Goal: Communication & Community: Connect with others

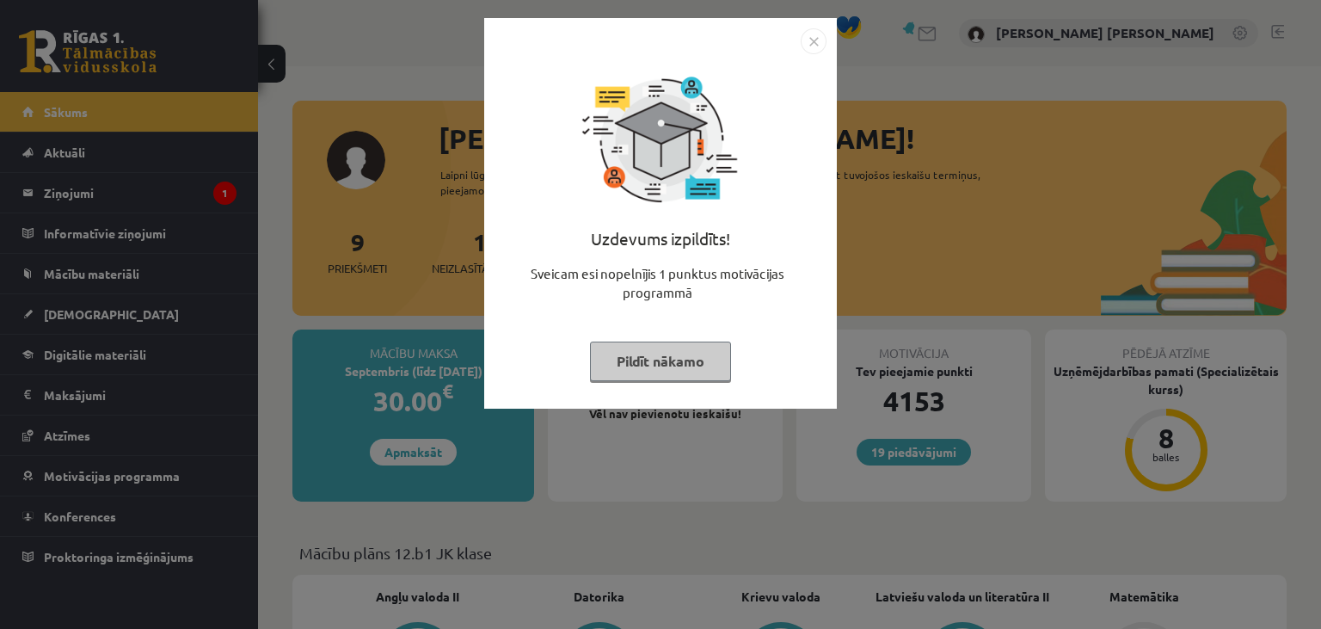
click at [638, 391] on div "Uzdevums izpildīts! Sveicam esi nopelnījis 1 punktus motivācijas programmā Pild…" at bounding box center [661, 226] width 332 height 344
click at [636, 373] on button "Pildīt nākamo" at bounding box center [660, 361] width 141 height 40
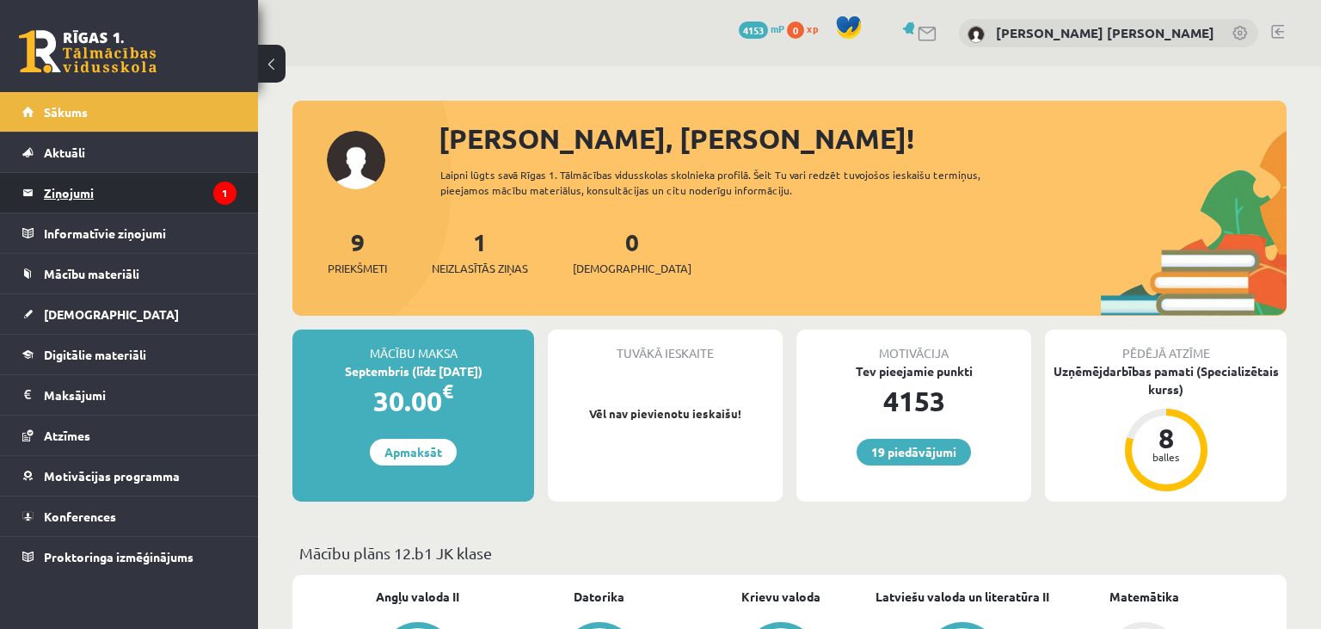
click at [127, 204] on legend "Ziņojumi 1" at bounding box center [140, 193] width 193 height 40
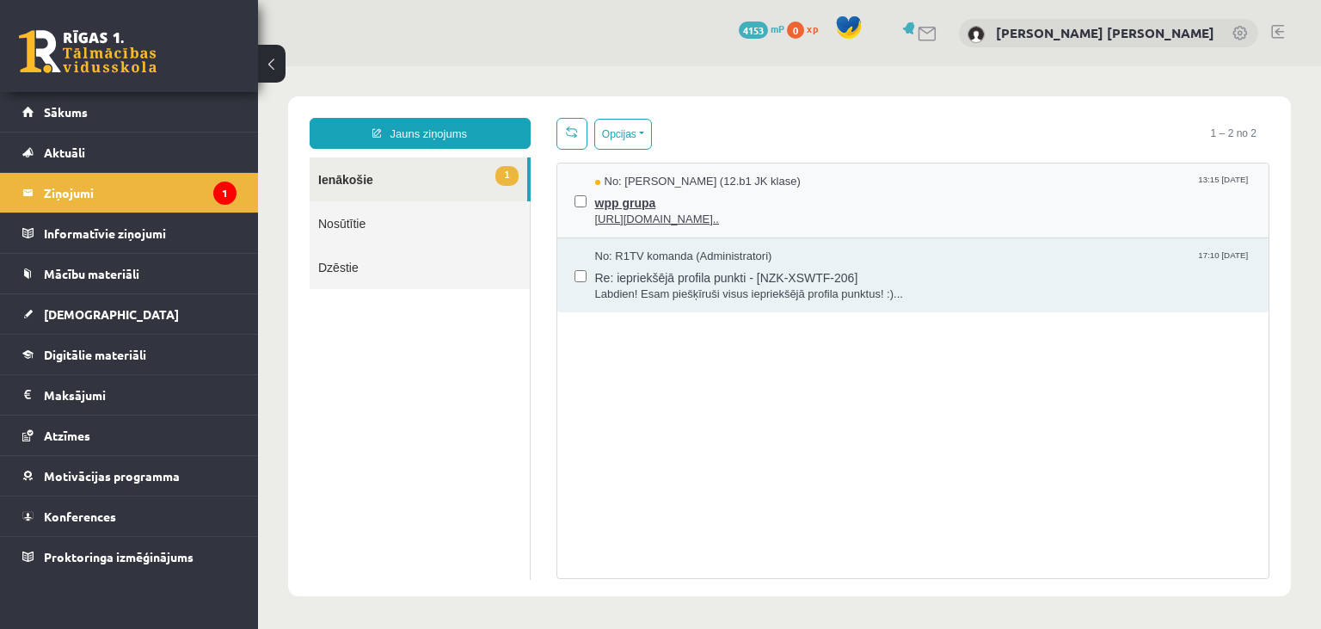
click at [683, 209] on span "wpp grupa" at bounding box center [923, 201] width 657 height 22
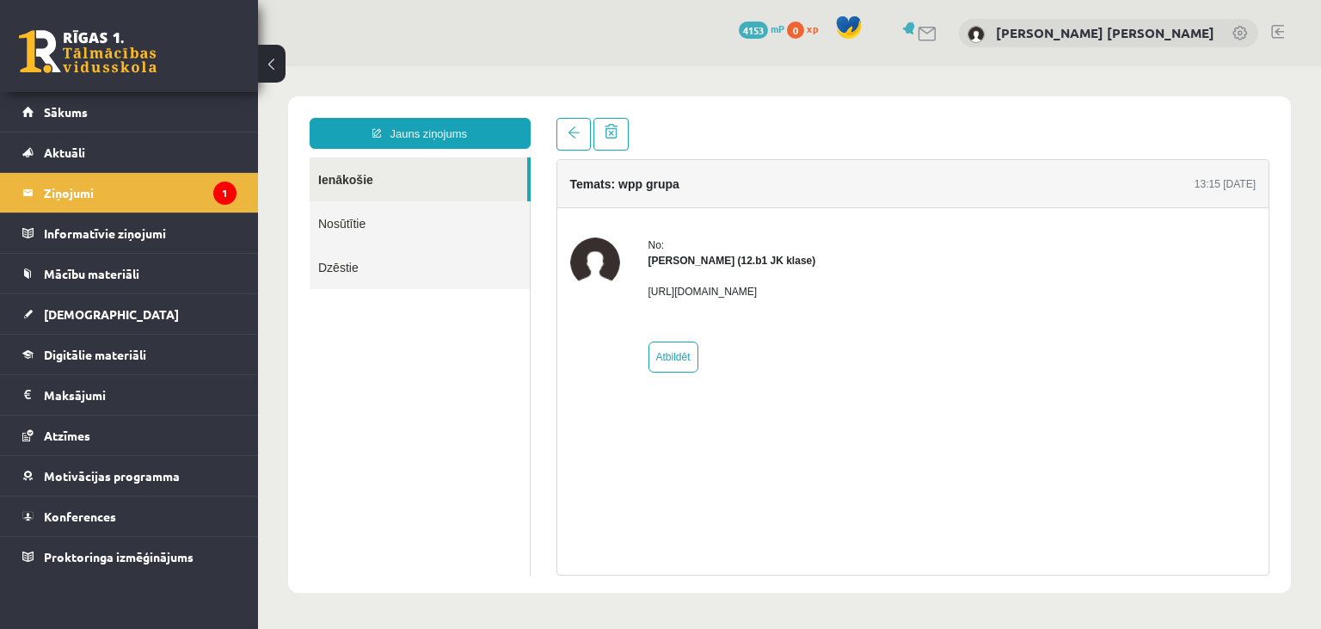
drag, startPoint x: 649, startPoint y: 291, endPoint x: 1015, endPoint y: 285, distance: 365.6
click at [1015, 285] on div "No: [PERSON_NAME] (12.b1 JK klase) [URL][DOMAIN_NAME] Atbildēt" at bounding box center [913, 304] width 686 height 135
click at [816, 293] on p "[URL][DOMAIN_NAME]" at bounding box center [732, 291] width 168 height 15
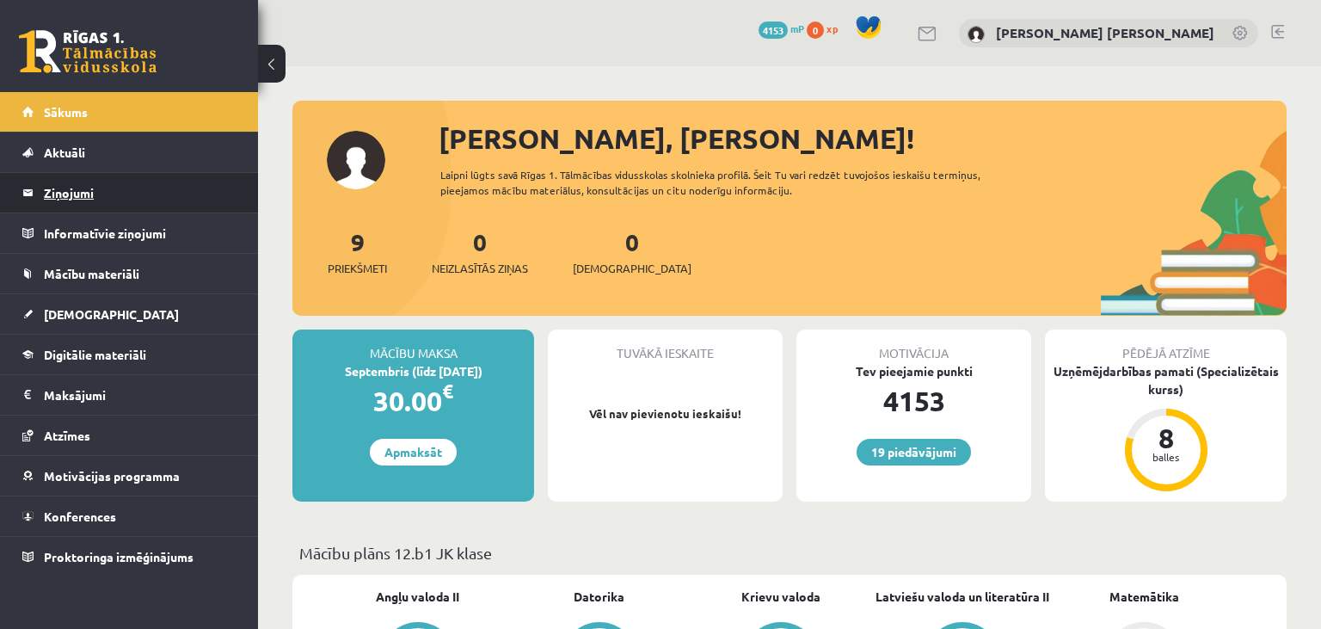
click at [119, 194] on legend "Ziņojumi 0" at bounding box center [140, 193] width 193 height 40
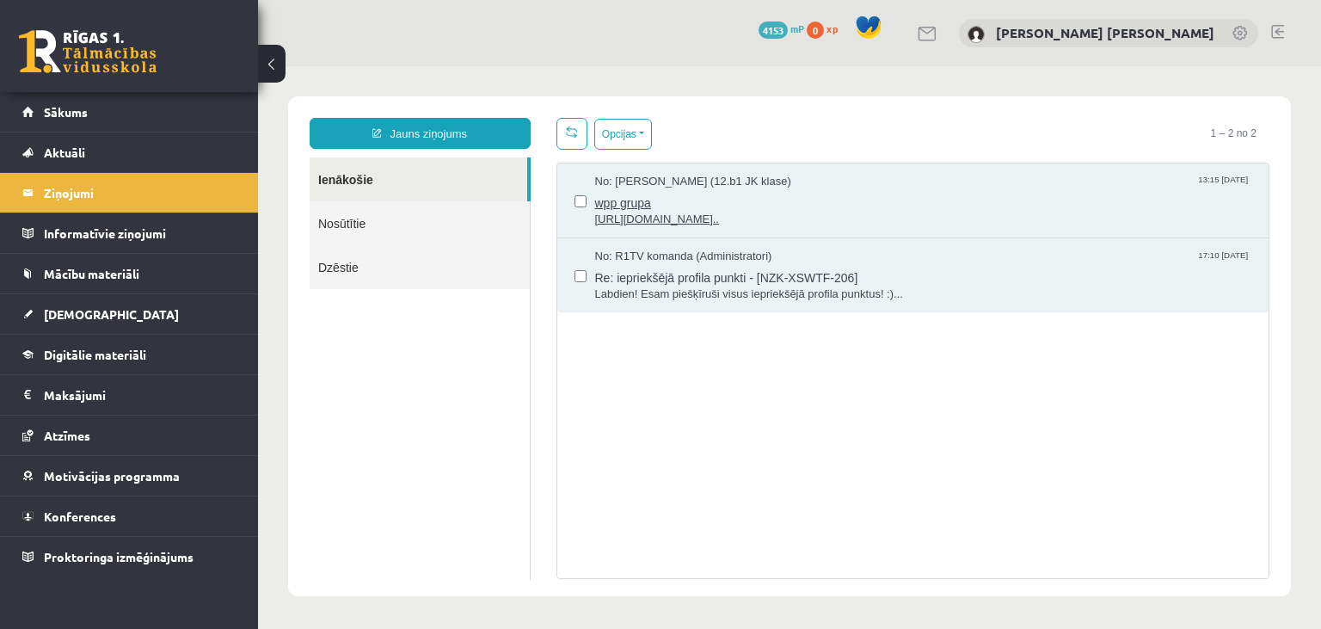
click at [657, 209] on div "wpp grupa https://chat.whatsapp.com/L1UxGhmvZJiE23YmzH1zUO?mode=ems_copy_t..." at bounding box center [923, 209] width 657 height 38
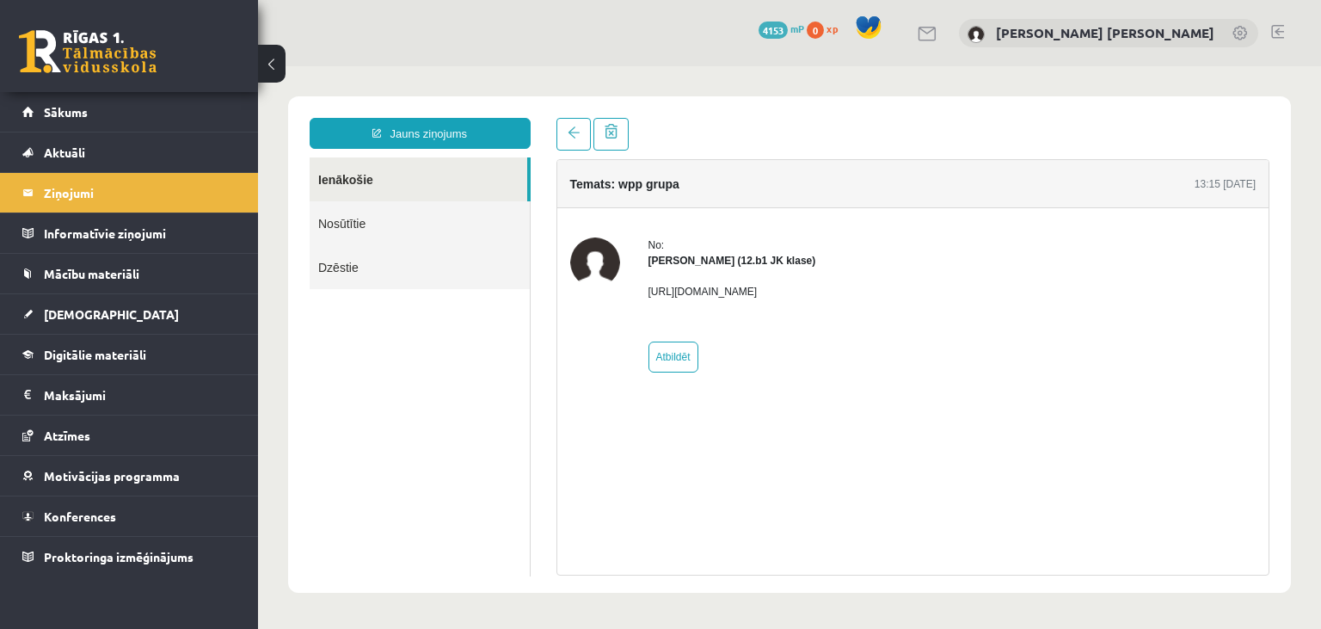
click at [654, 291] on p "[URL][DOMAIN_NAME]" at bounding box center [732, 291] width 168 height 15
